Goal: Information Seeking & Learning: Learn about a topic

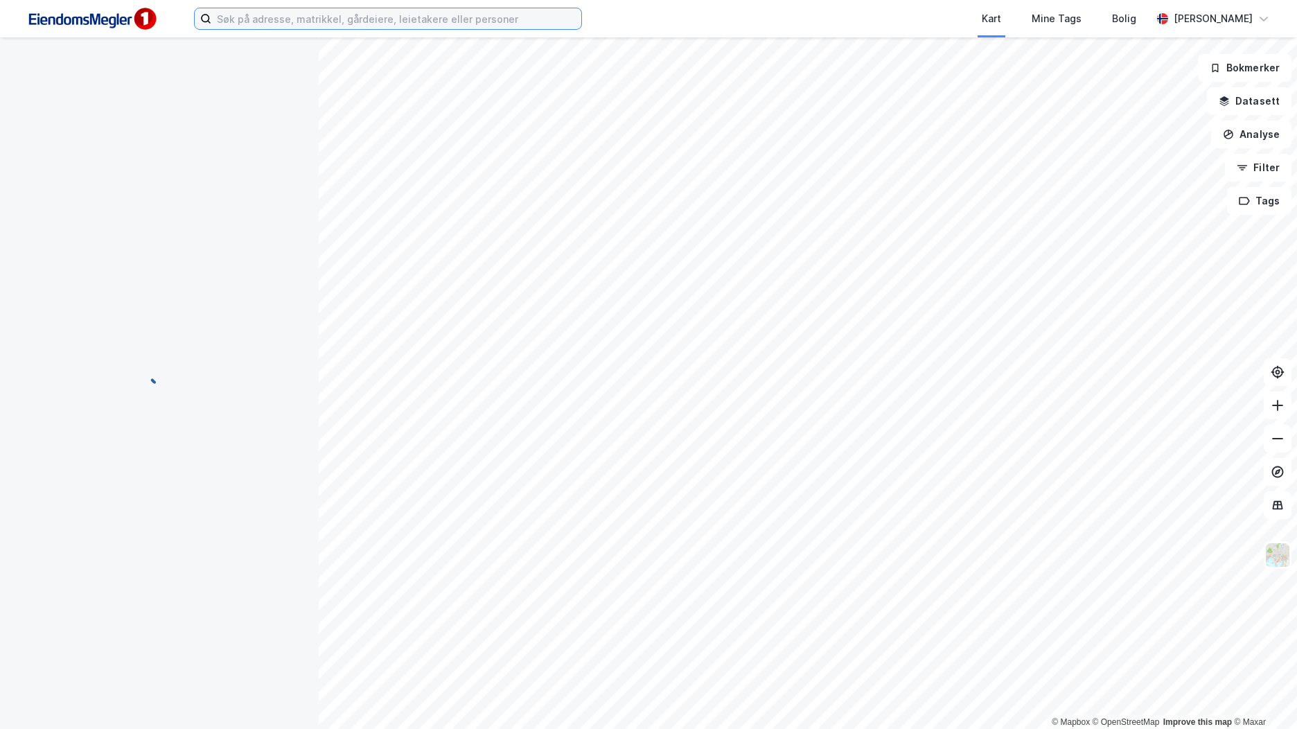
click at [390, 27] on input at bounding box center [396, 18] width 370 height 21
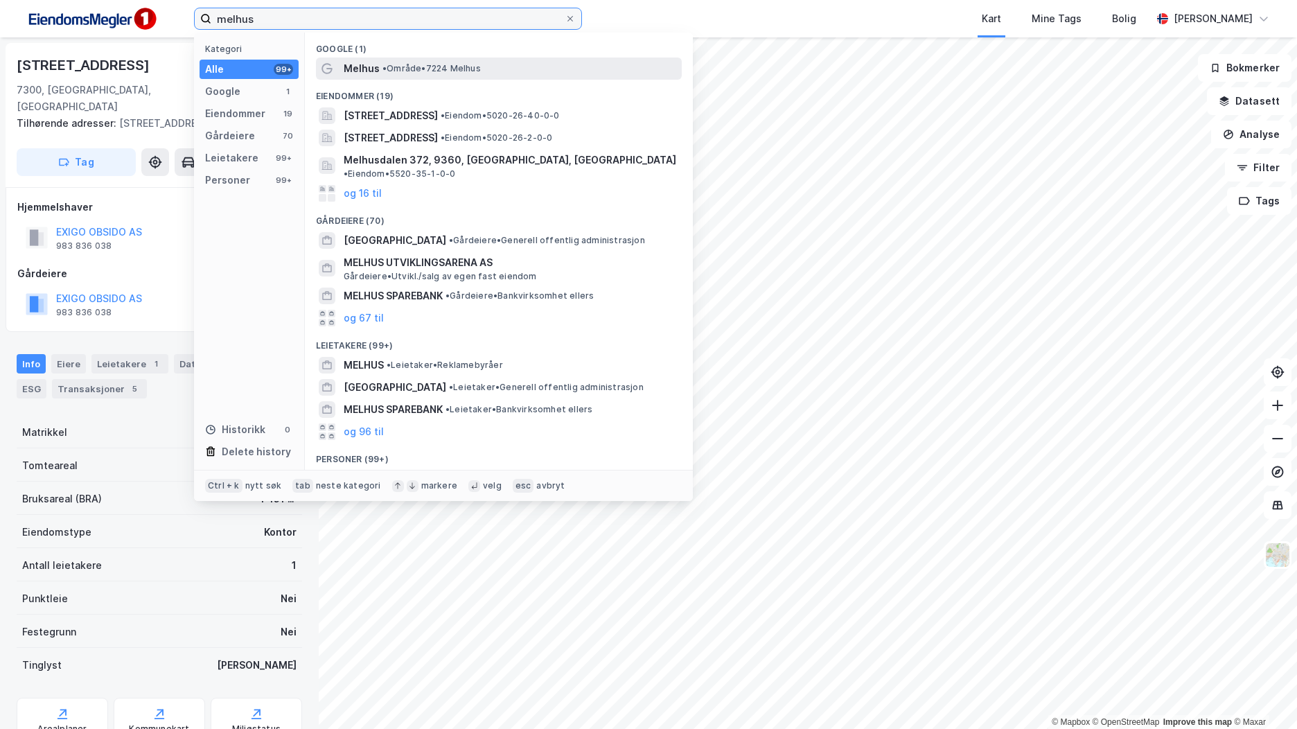
type input "melhus"
click at [434, 64] on span "• Område • 7224 [GEOGRAPHIC_DATA]" at bounding box center [431, 68] width 98 height 11
